Goal: Information Seeking & Learning: Learn about a topic

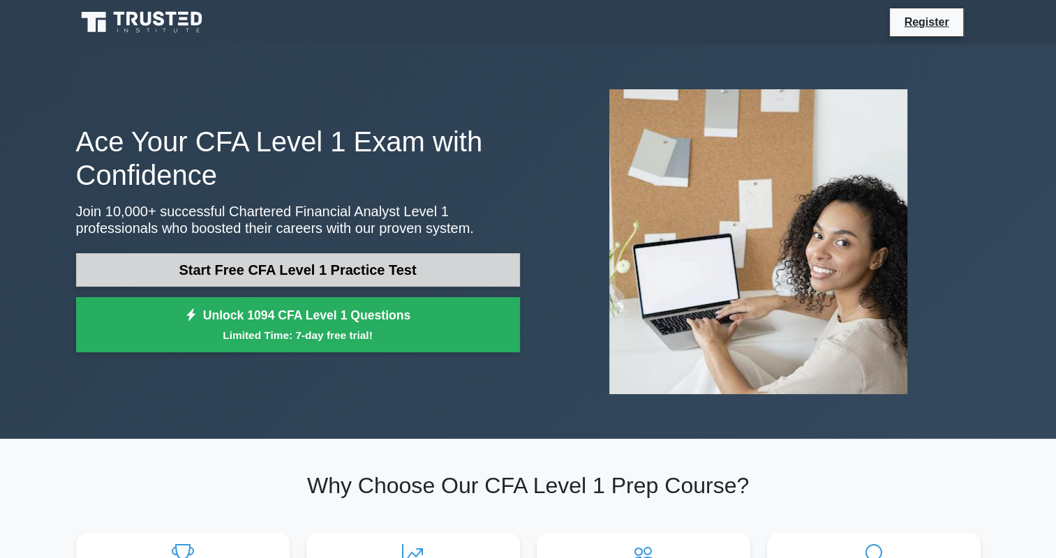
click at [288, 265] on link "Start Free CFA Level 1 Practice Test" at bounding box center [298, 270] width 444 height 34
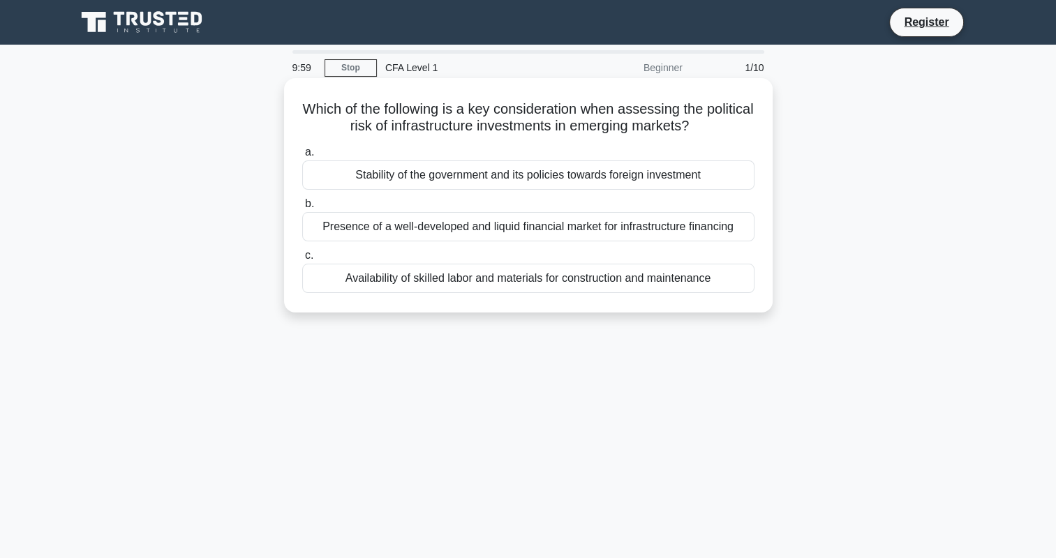
click at [383, 117] on h5 "Which of the following is a key consideration when assessing the political risk…" at bounding box center [528, 118] width 455 height 35
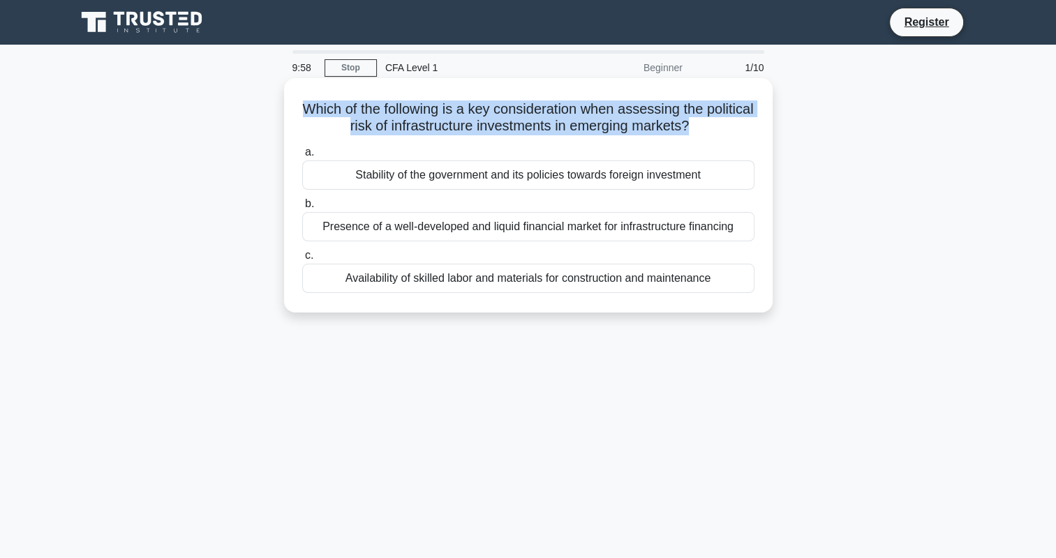
click at [383, 117] on h5 "Which of the following is a key consideration when assessing the political risk…" at bounding box center [528, 118] width 455 height 35
click at [374, 119] on h5 "Which of the following is a key consideration when assessing the political risk…" at bounding box center [528, 118] width 455 height 35
